Goal: Check status: Check status

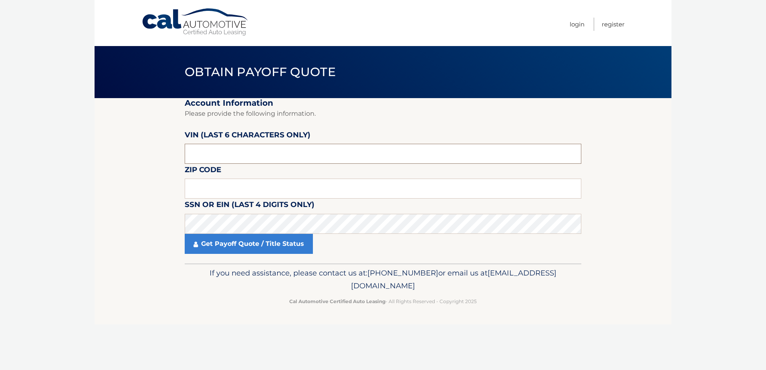
click at [278, 154] on input "text" at bounding box center [383, 154] width 397 height 20
click at [324, 153] on input "text" at bounding box center [383, 154] width 397 height 20
click at [291, 153] on input "text" at bounding box center [383, 154] width 397 height 20
type input "447581"
type input "16510"
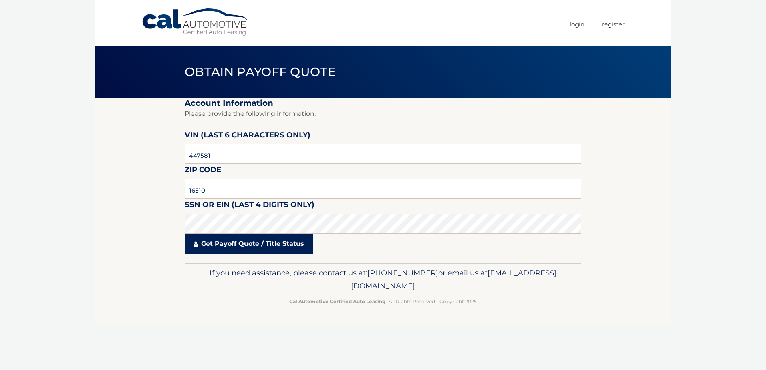
click at [241, 242] on link "Get Payoff Quote / Title Status" at bounding box center [249, 244] width 128 height 20
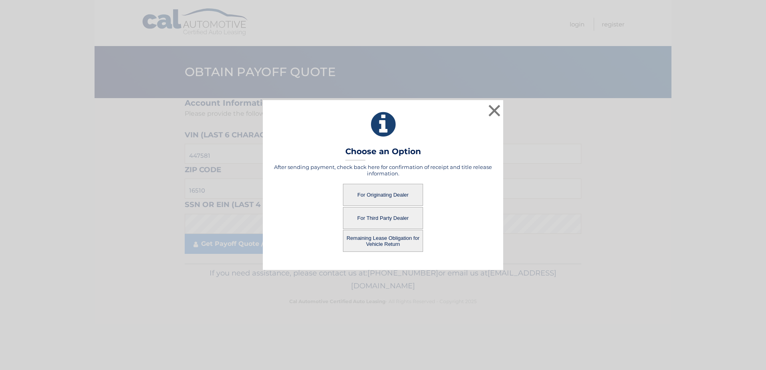
click at [391, 202] on button "For Originating Dealer" at bounding box center [383, 195] width 80 height 22
click at [389, 193] on button "For Originating Dealer" at bounding box center [383, 195] width 80 height 22
